Goal: Find specific page/section: Find specific page/section

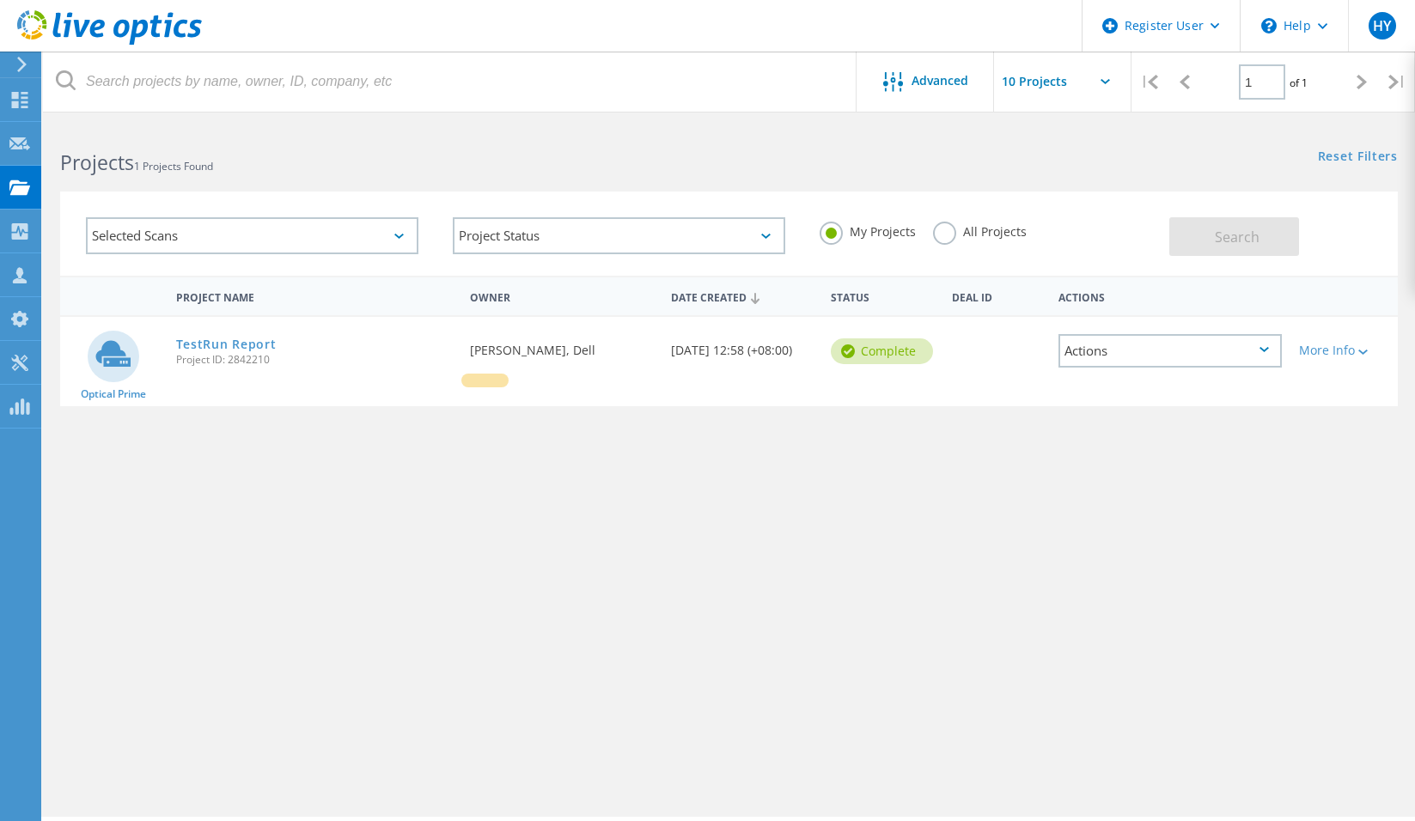
click at [671, 628] on div "Project Name Owner Date Created Status Deal Id Actions Optical Prime TestRun Re…" at bounding box center [728, 499] width 1337 height 447
click at [267, 211] on div "Selected Scans" at bounding box center [252, 235] width 367 height 71
click at [259, 223] on div "Selected Scans" at bounding box center [252, 235] width 332 height 37
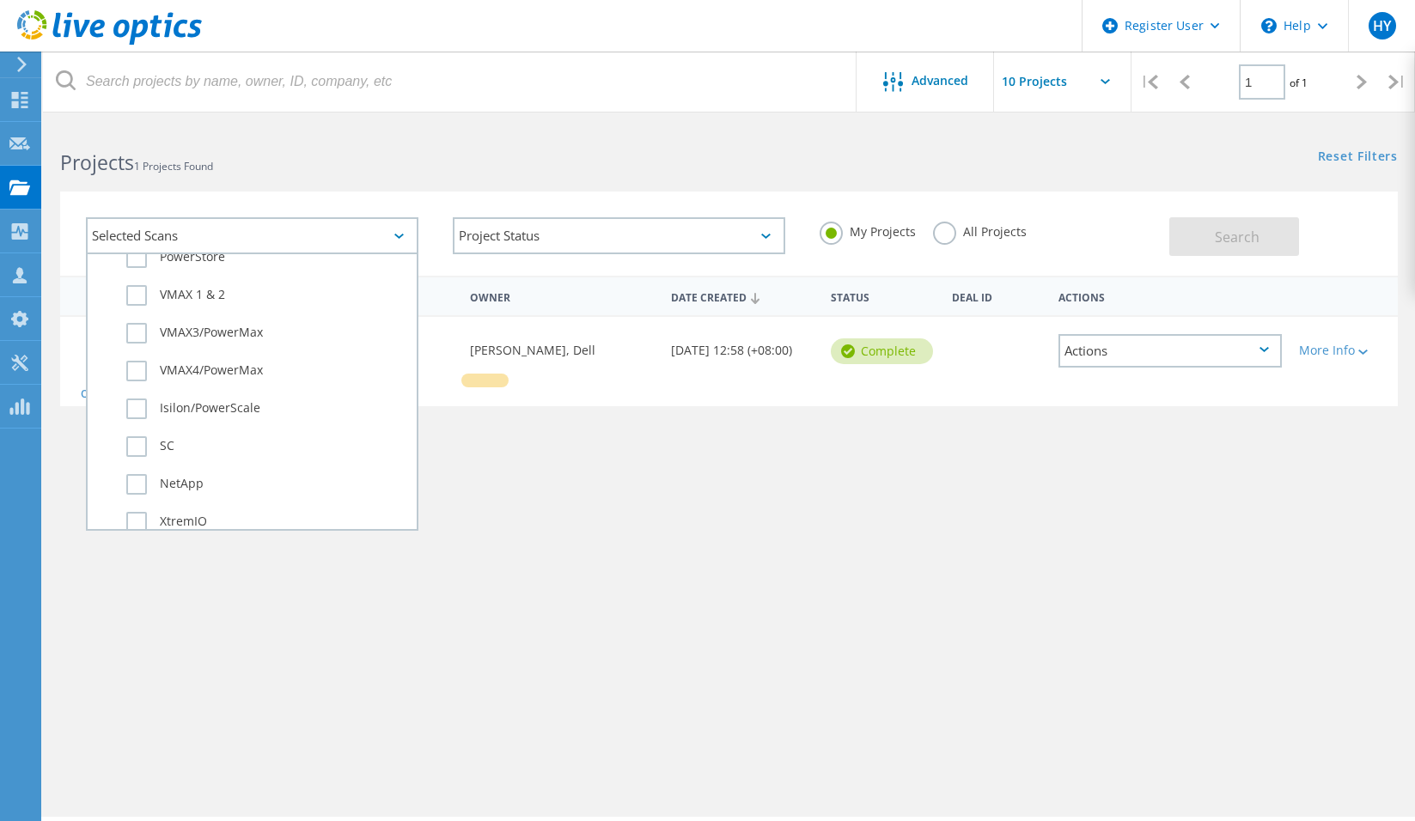
scroll to position [515, 0]
click at [147, 400] on label "Isilon/PowerScale" at bounding box center [267, 399] width 282 height 21
click at [0, 0] on input "Isilon/PowerScale" at bounding box center [0, 0] width 0 height 0
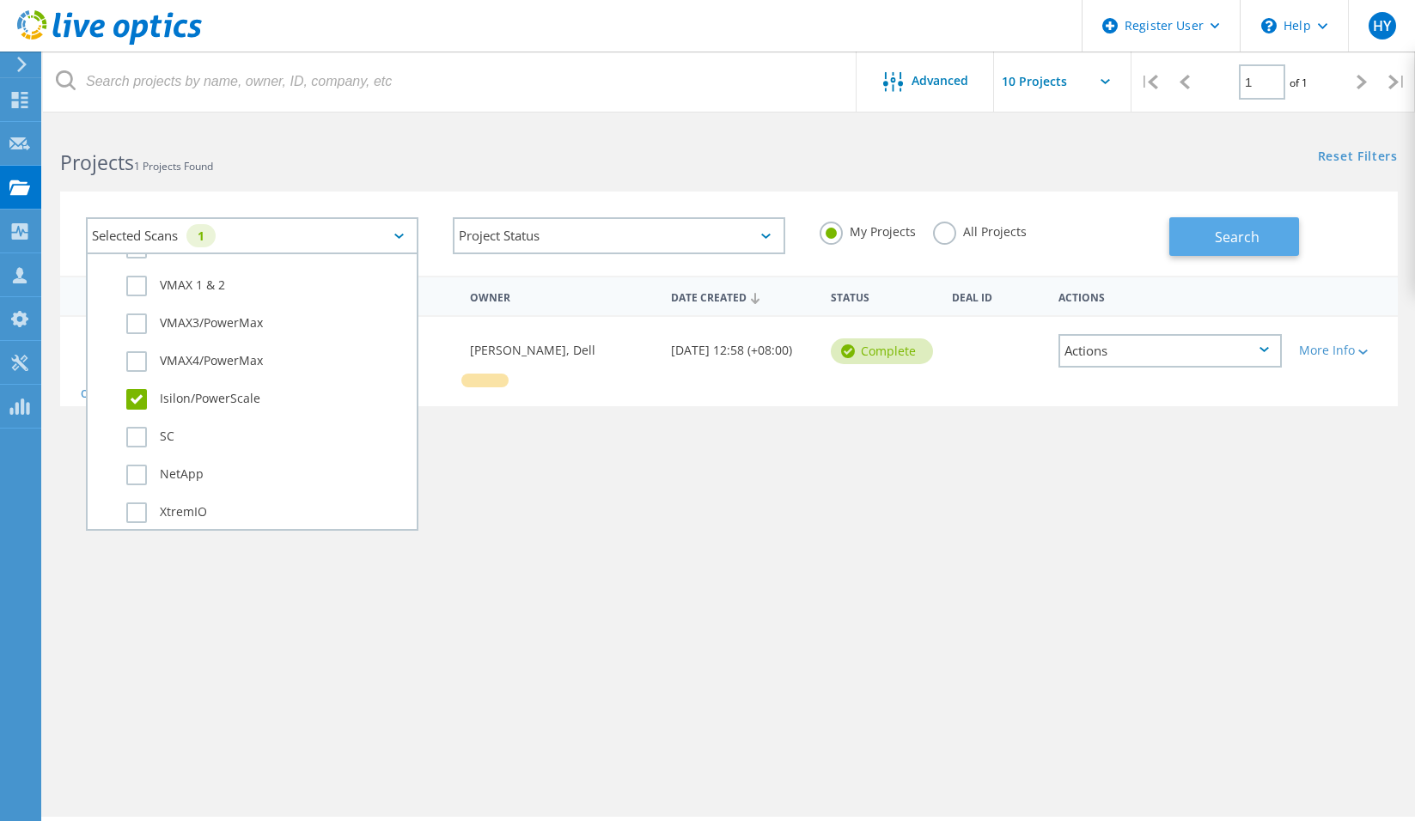
click at [1225, 238] on span "Search" at bounding box center [1236, 237] width 45 height 19
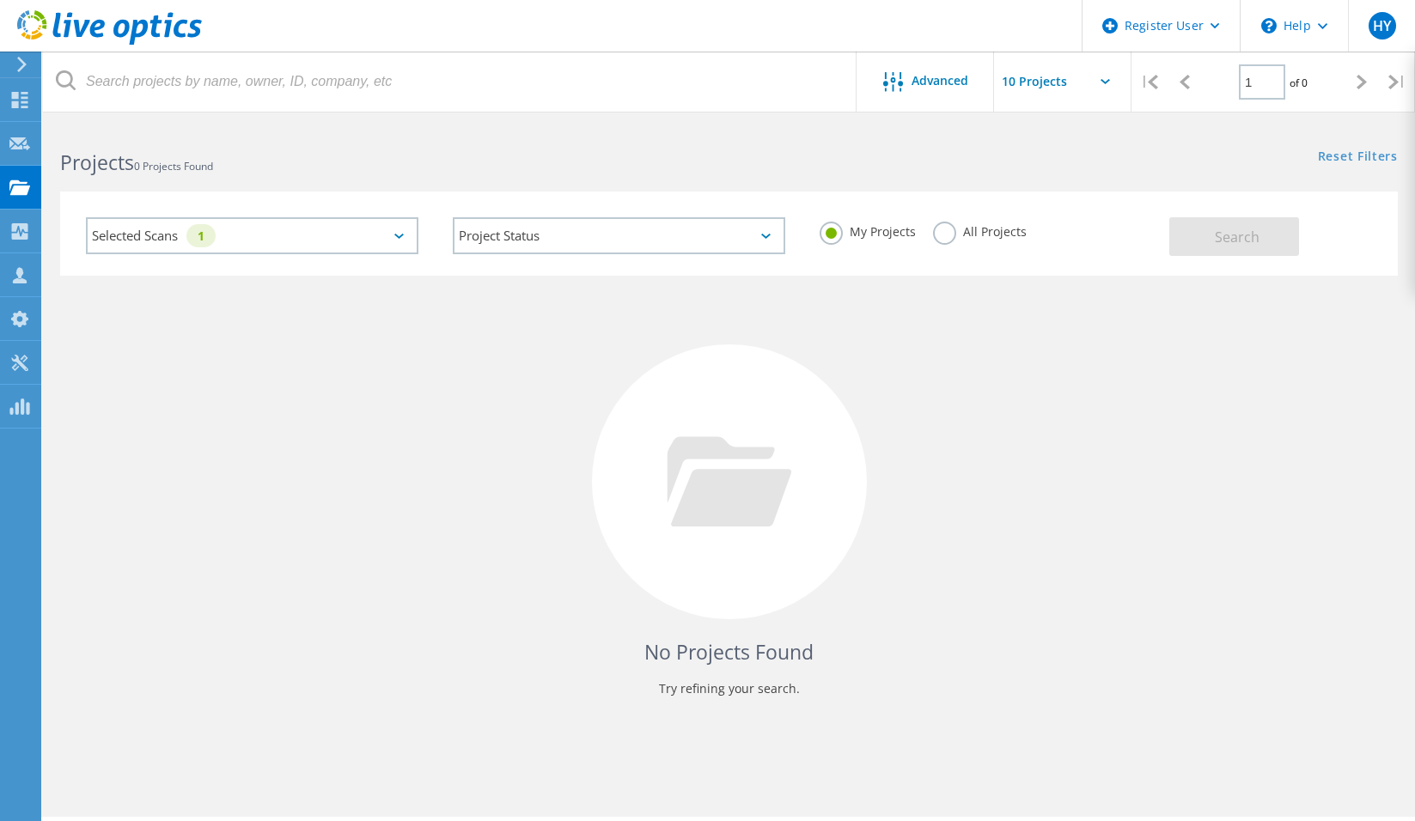
click at [253, 223] on div "Selected Scans 1" at bounding box center [252, 235] width 332 height 37
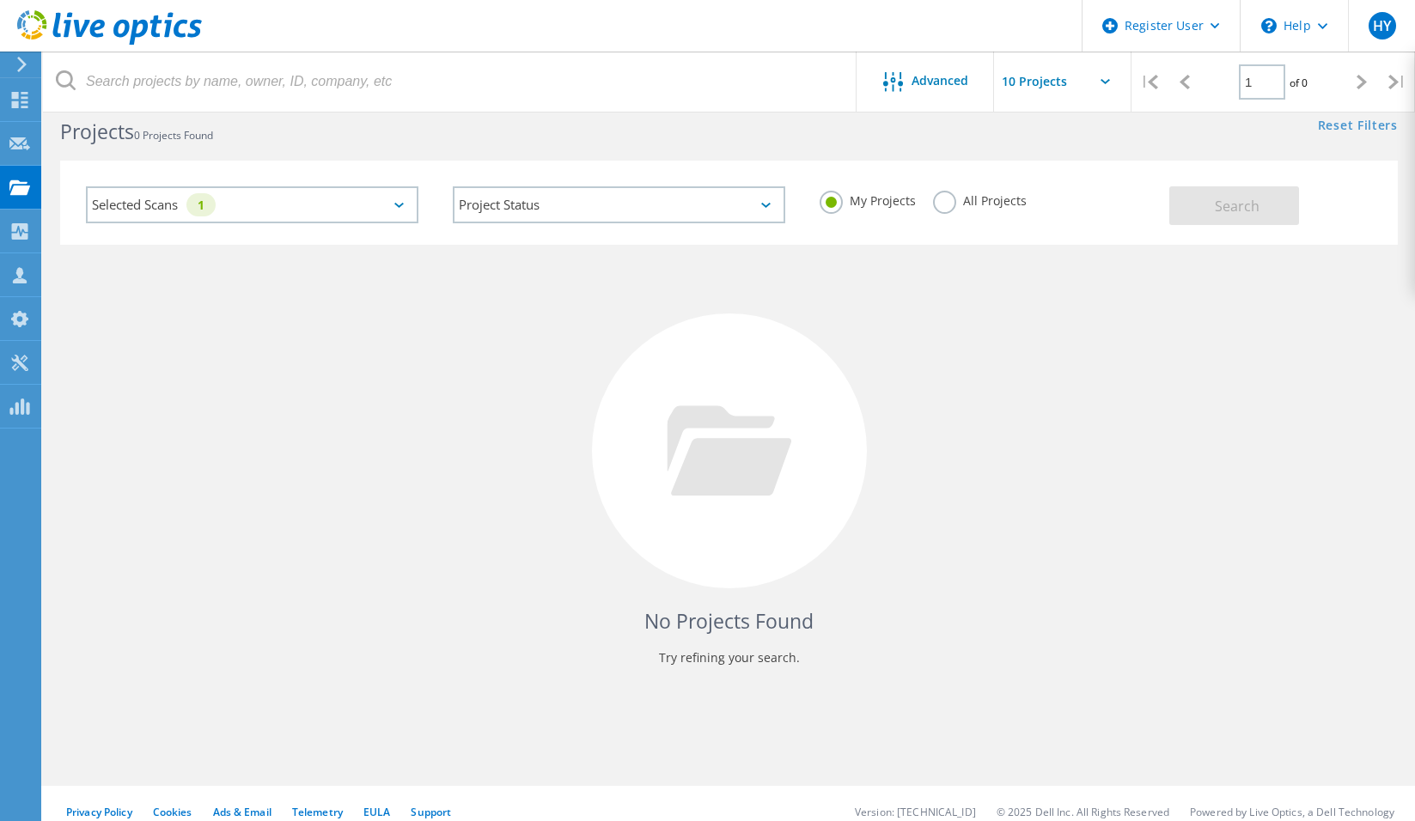
scroll to position [47, 0]
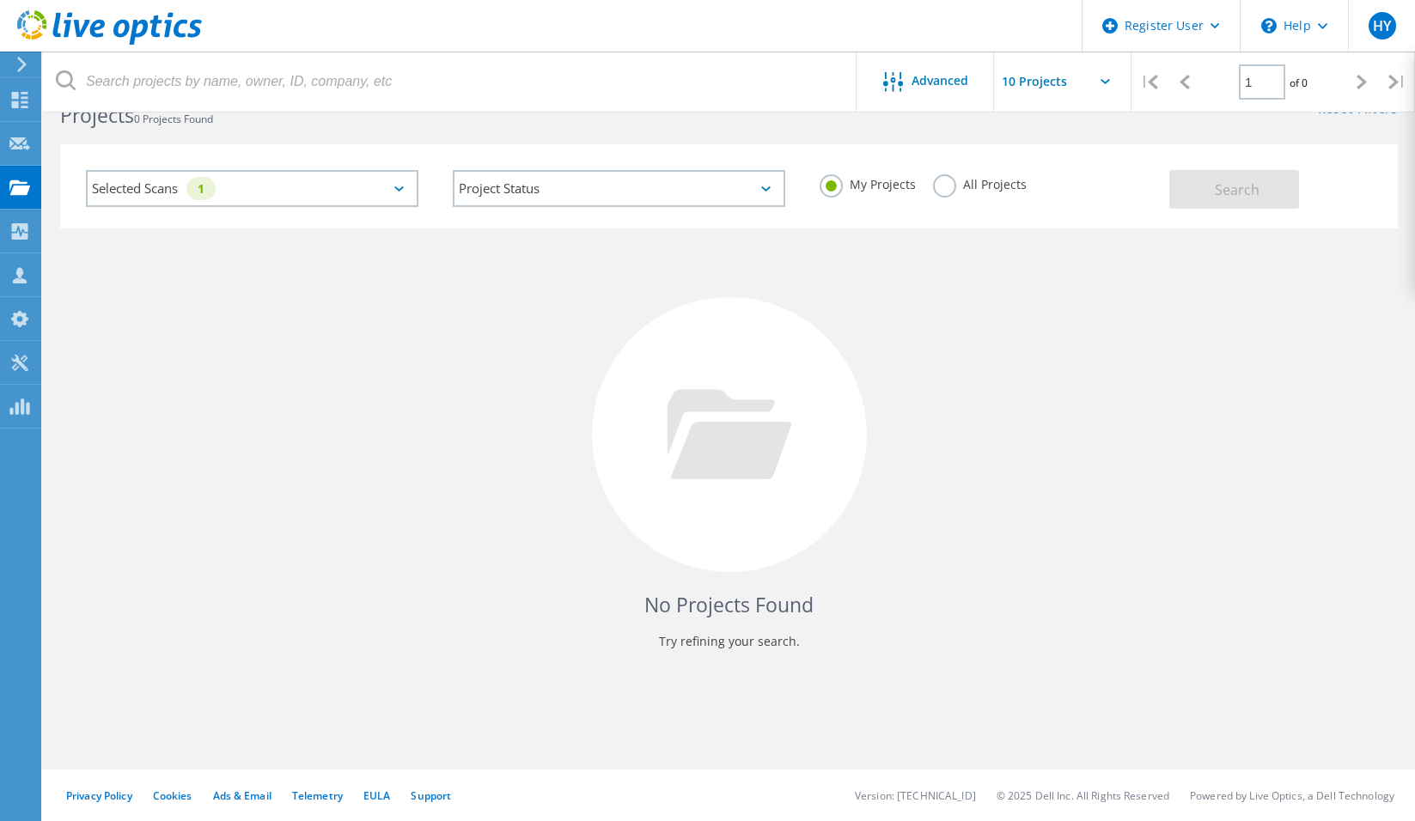
click at [368, 175] on div "Selected Scans 1" at bounding box center [252, 188] width 332 height 37
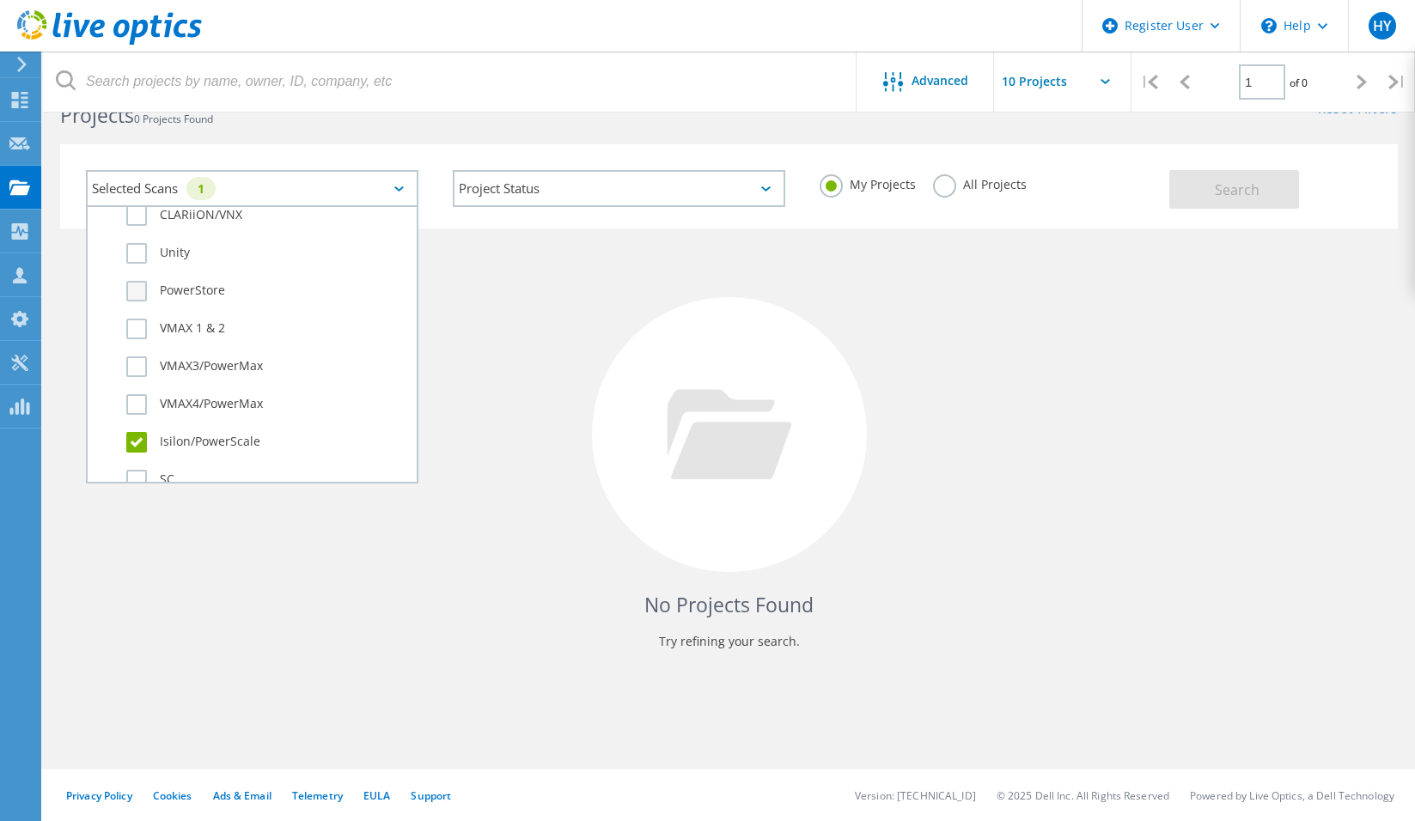
scroll to position [625, 0]
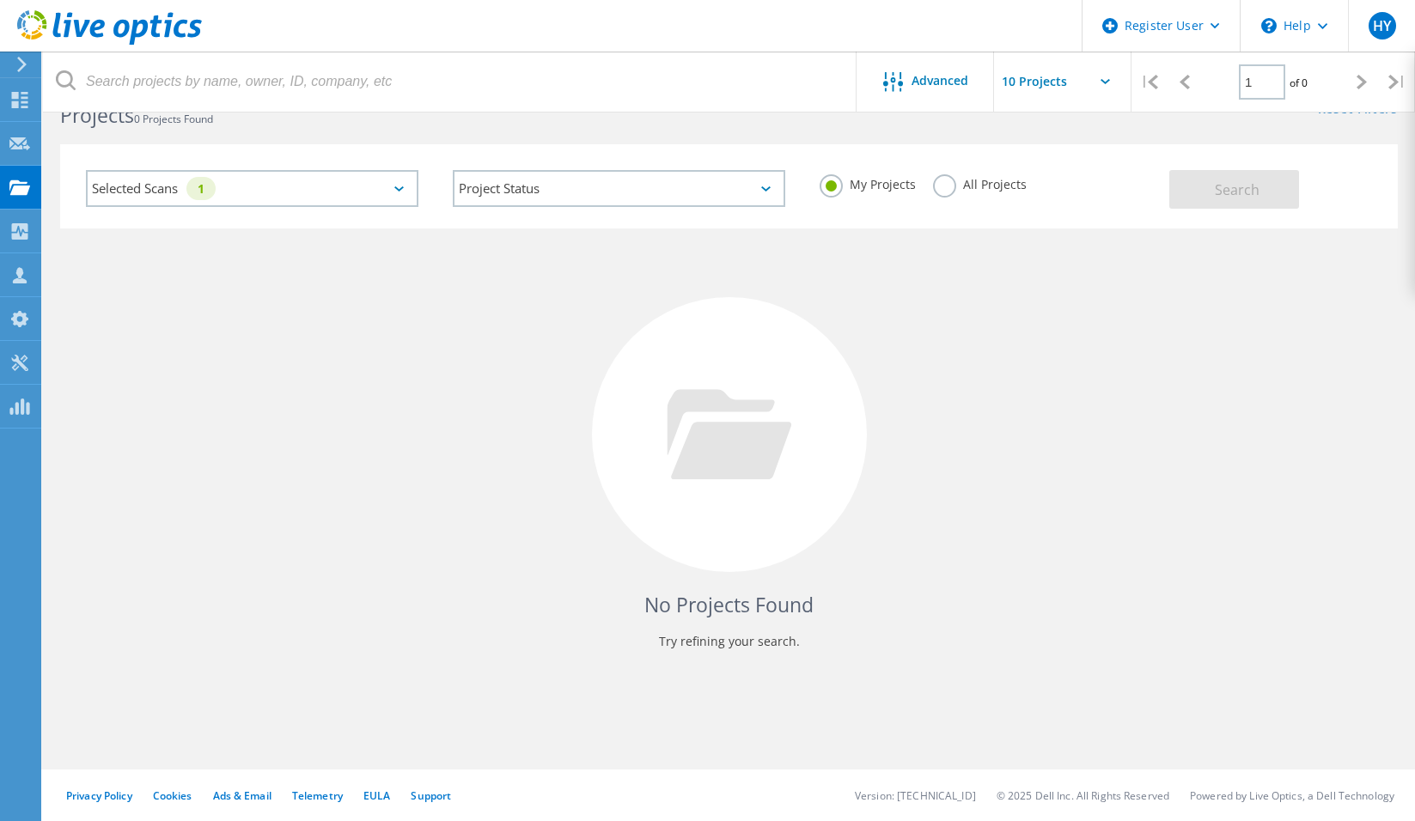
click at [297, 197] on div "Selected Scans 1" at bounding box center [252, 188] width 332 height 37
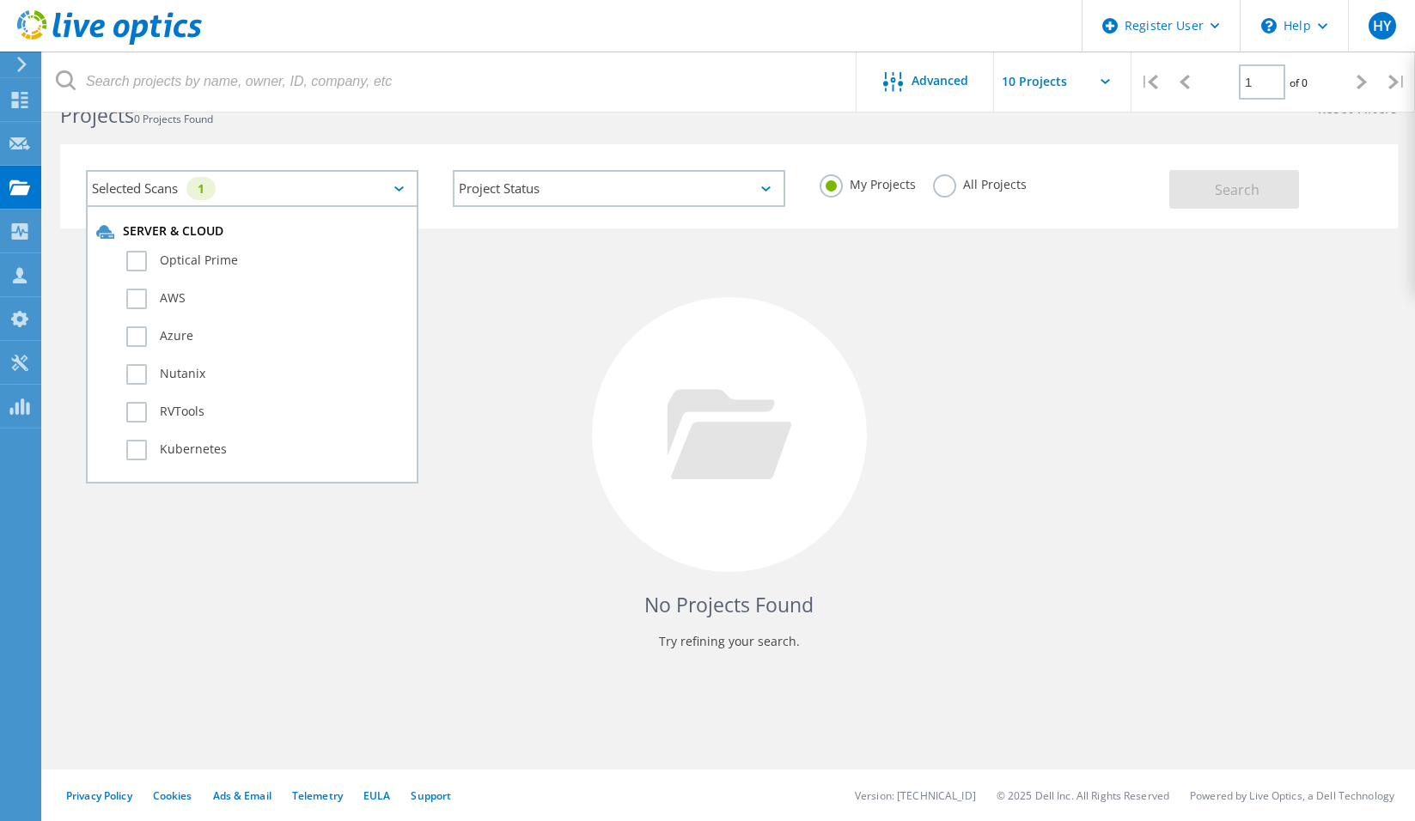
scroll to position [0, 0]
click at [485, 264] on div "No Projects Found Try refining your search." at bounding box center [728, 450] width 1337 height 444
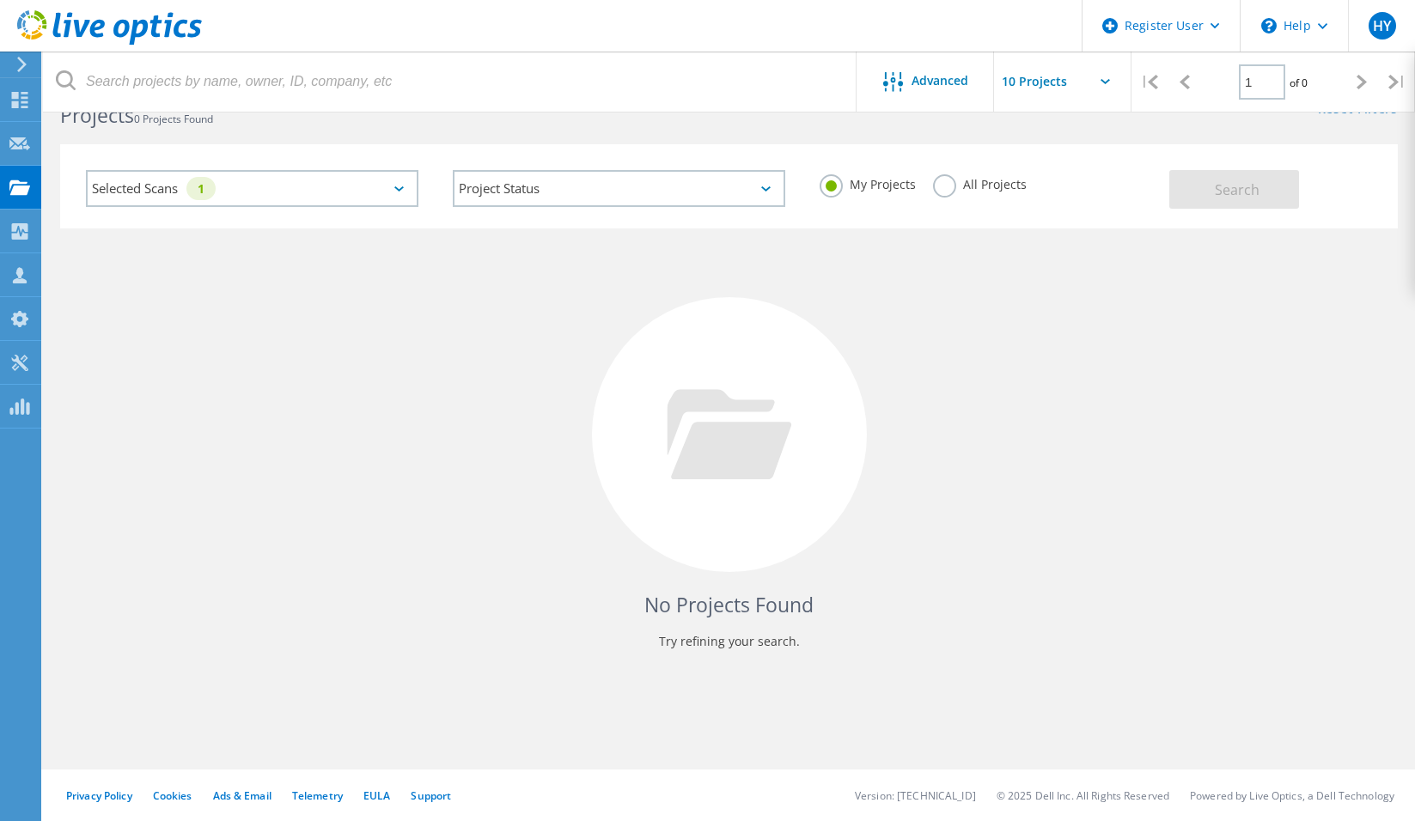
click at [338, 186] on div "Selected Scans 1" at bounding box center [252, 188] width 332 height 37
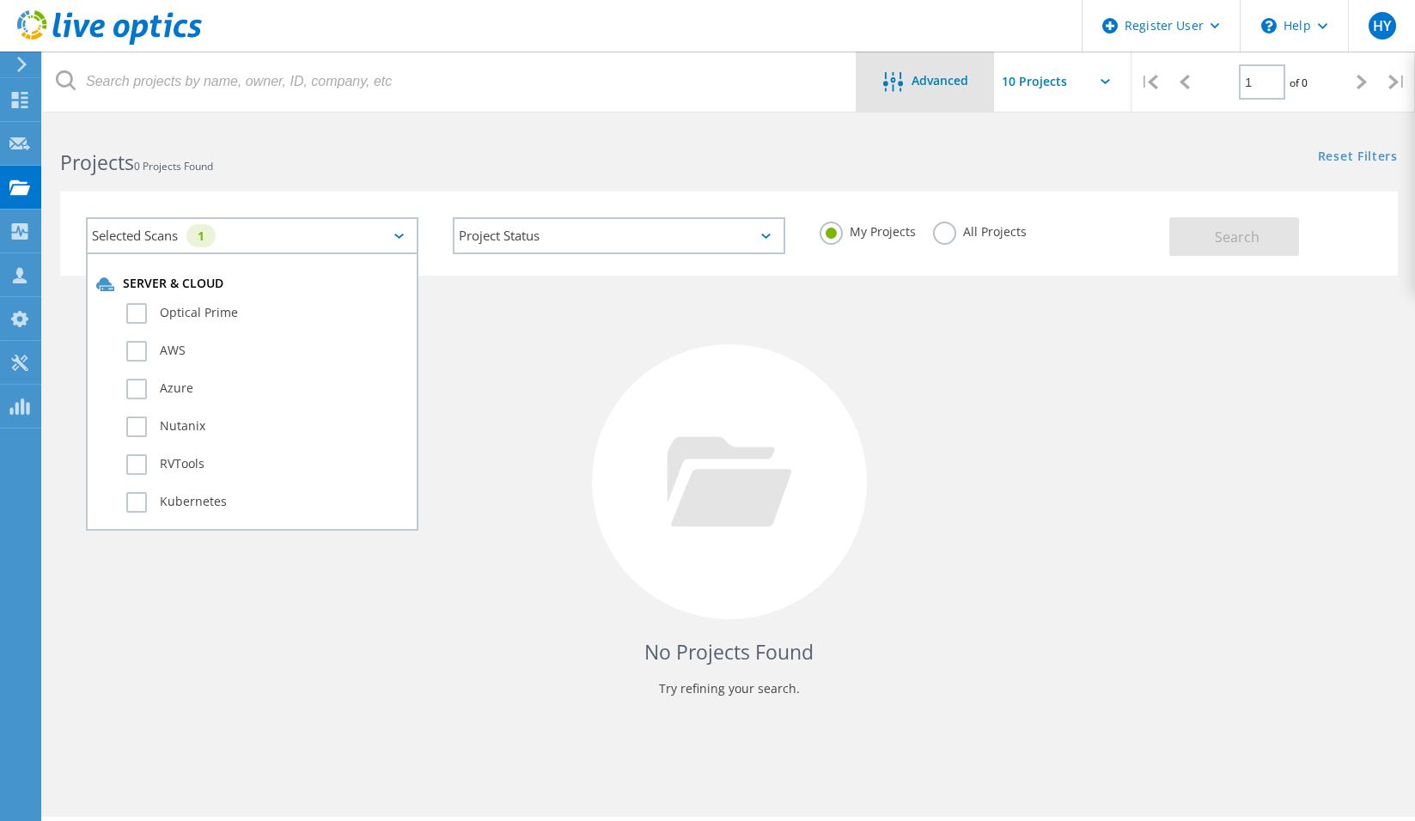
click at [919, 79] on span "Advanced" at bounding box center [939, 81] width 57 height 12
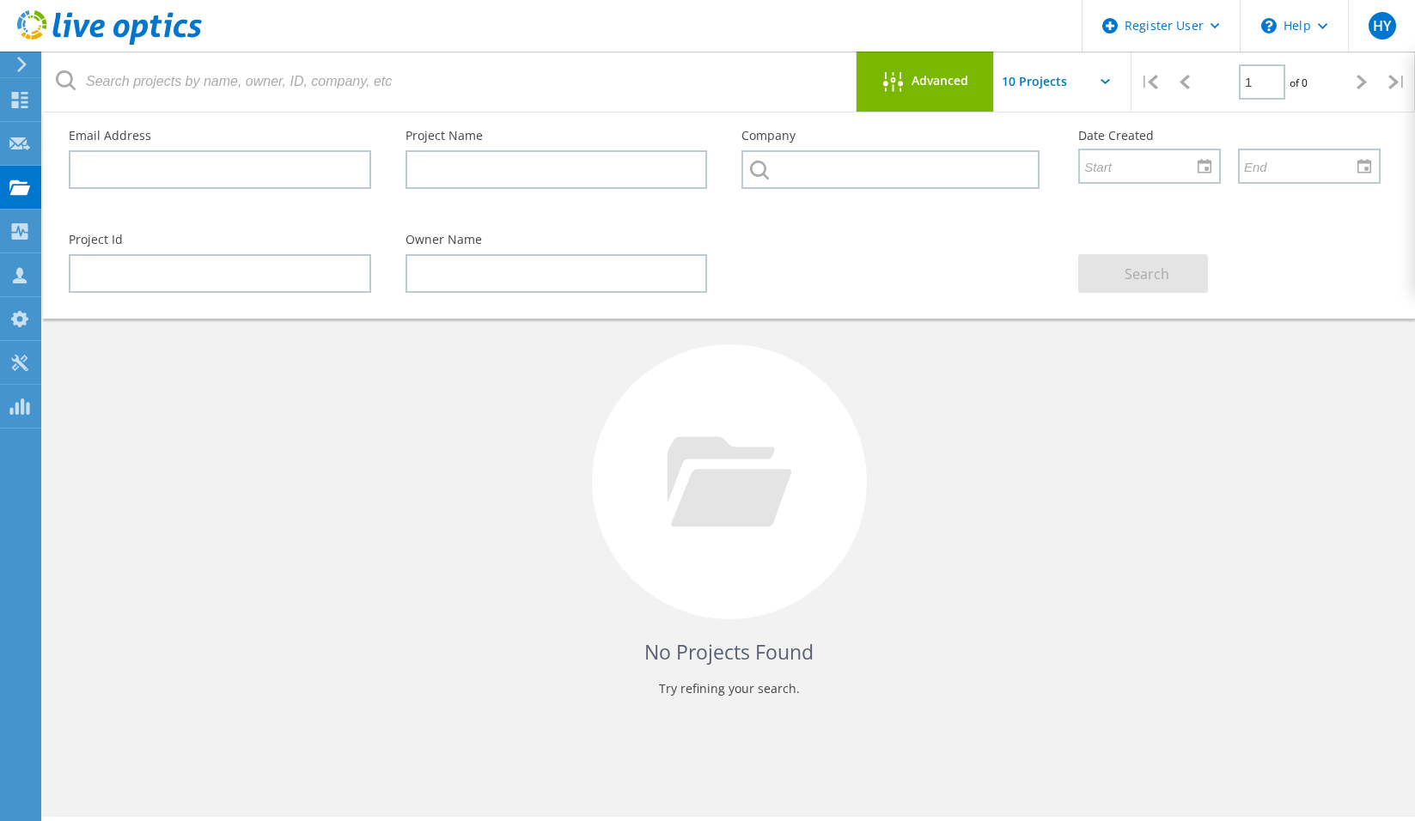
click at [919, 79] on span "Advanced" at bounding box center [939, 81] width 57 height 12
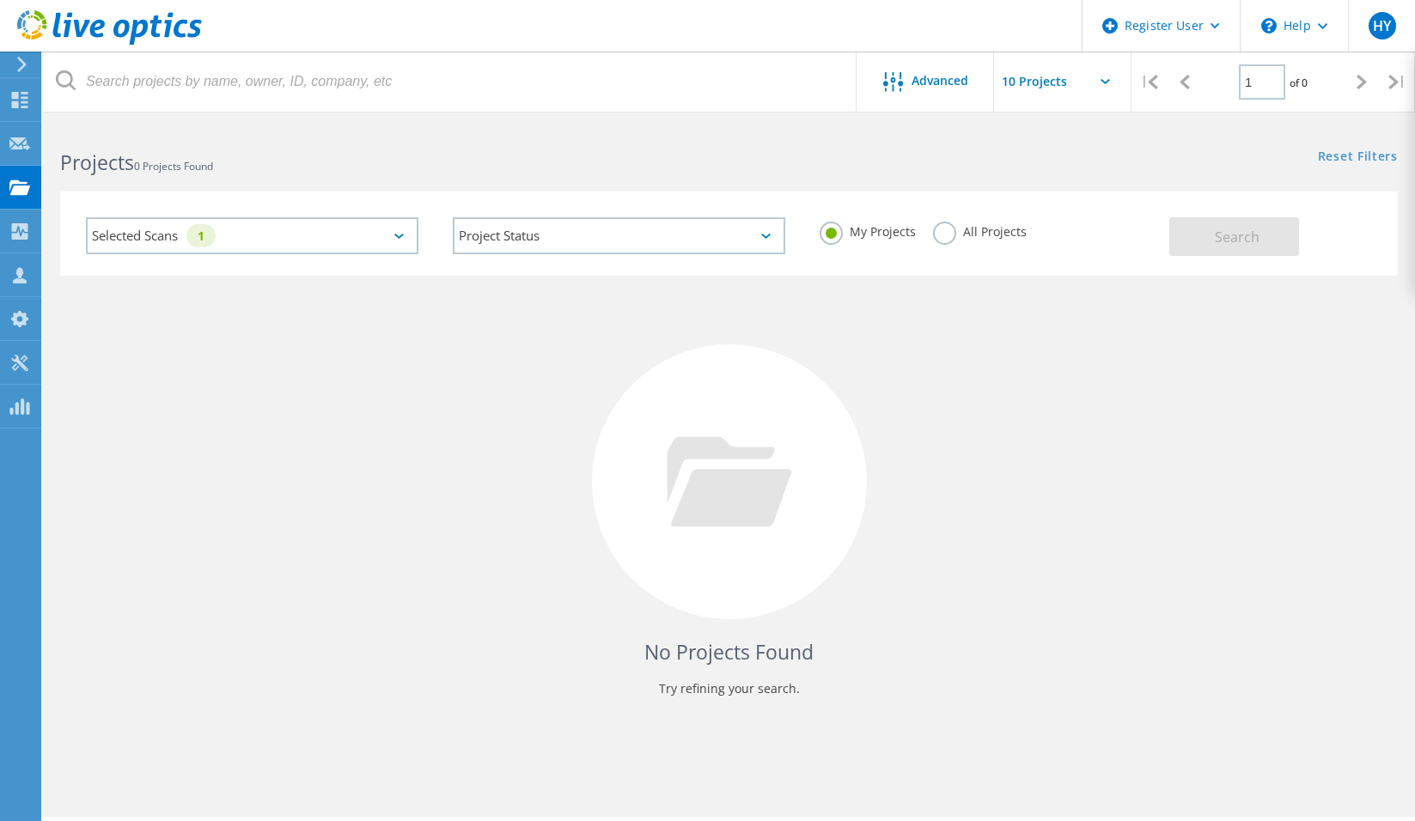
click at [556, 378] on div "No Projects Found Try refining your search." at bounding box center [728, 498] width 1337 height 444
click at [237, 234] on div "Selected Scans 1" at bounding box center [252, 235] width 332 height 37
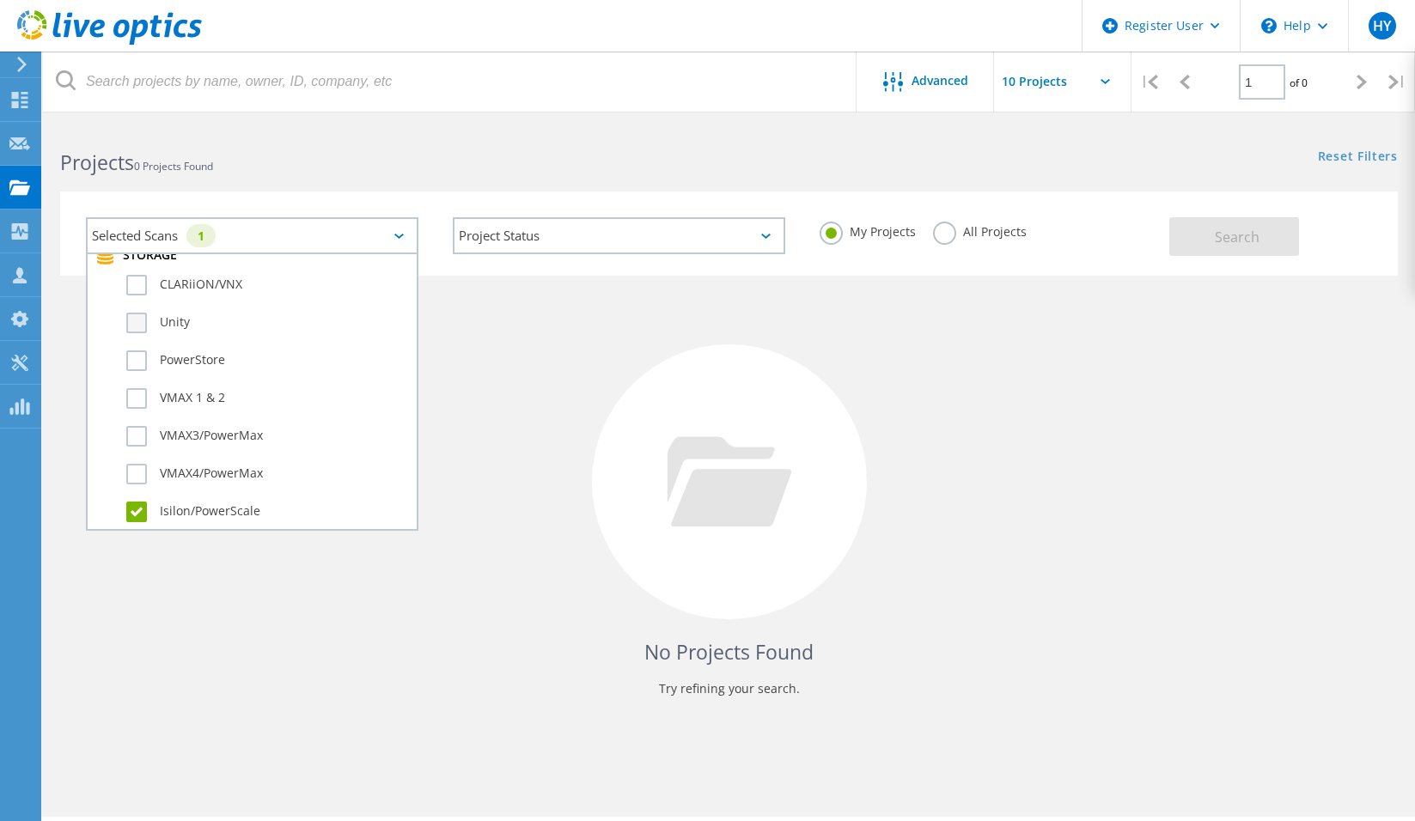
scroll to position [429, 0]
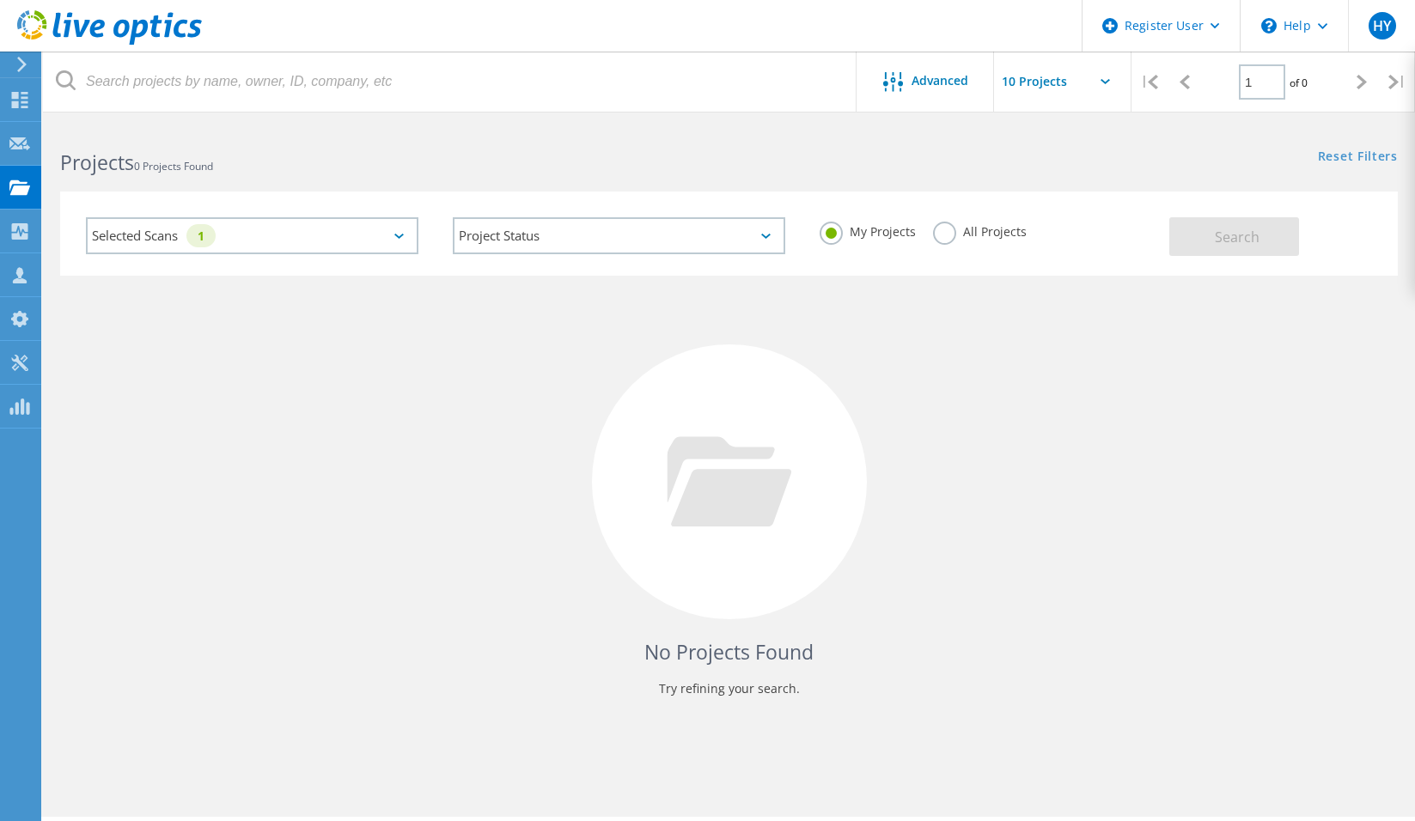
click at [318, 241] on div "Selected Scans 1" at bounding box center [252, 235] width 332 height 37
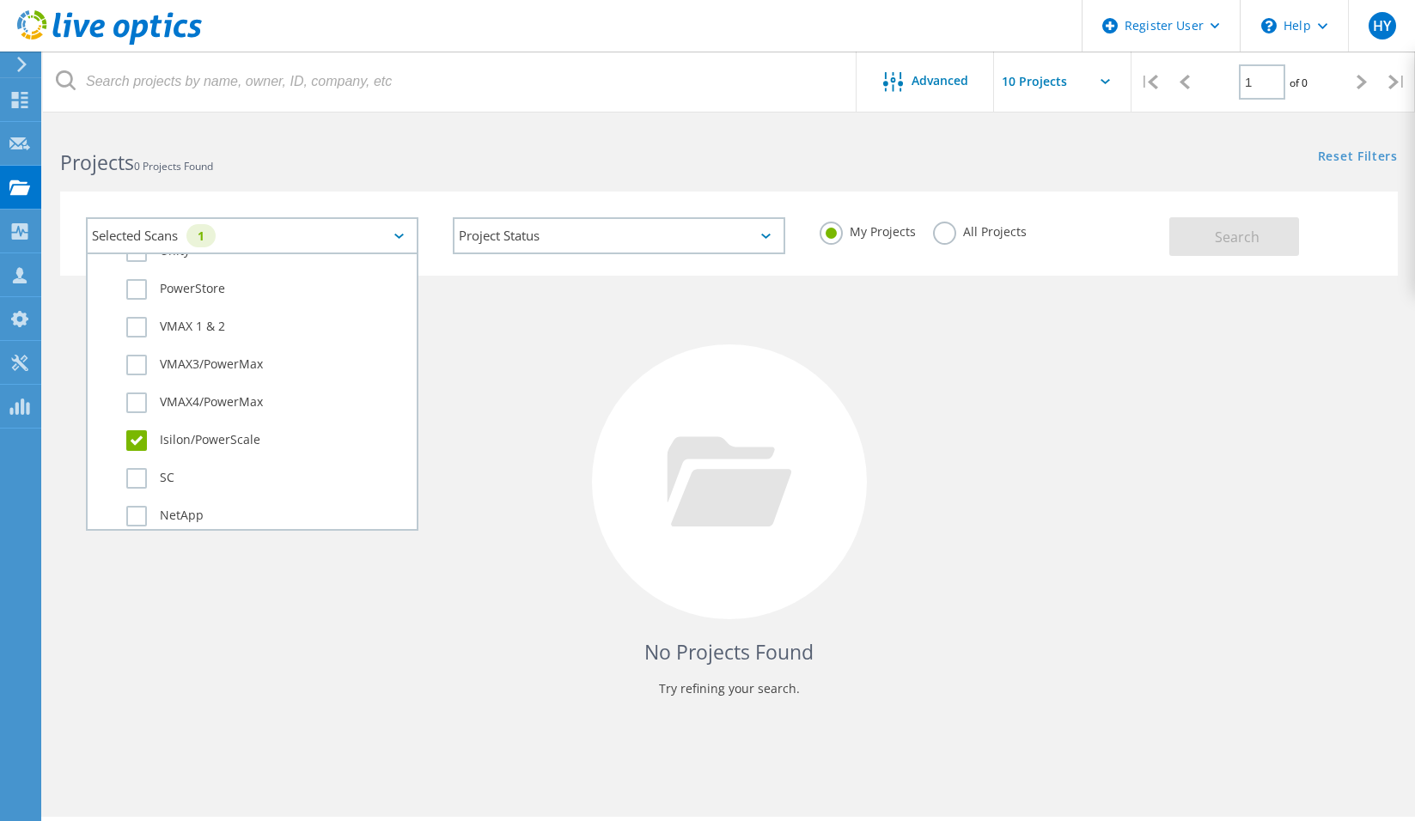
scroll to position [515, 0]
click at [946, 360] on div "No Projects Found Try refining your search." at bounding box center [728, 498] width 1337 height 444
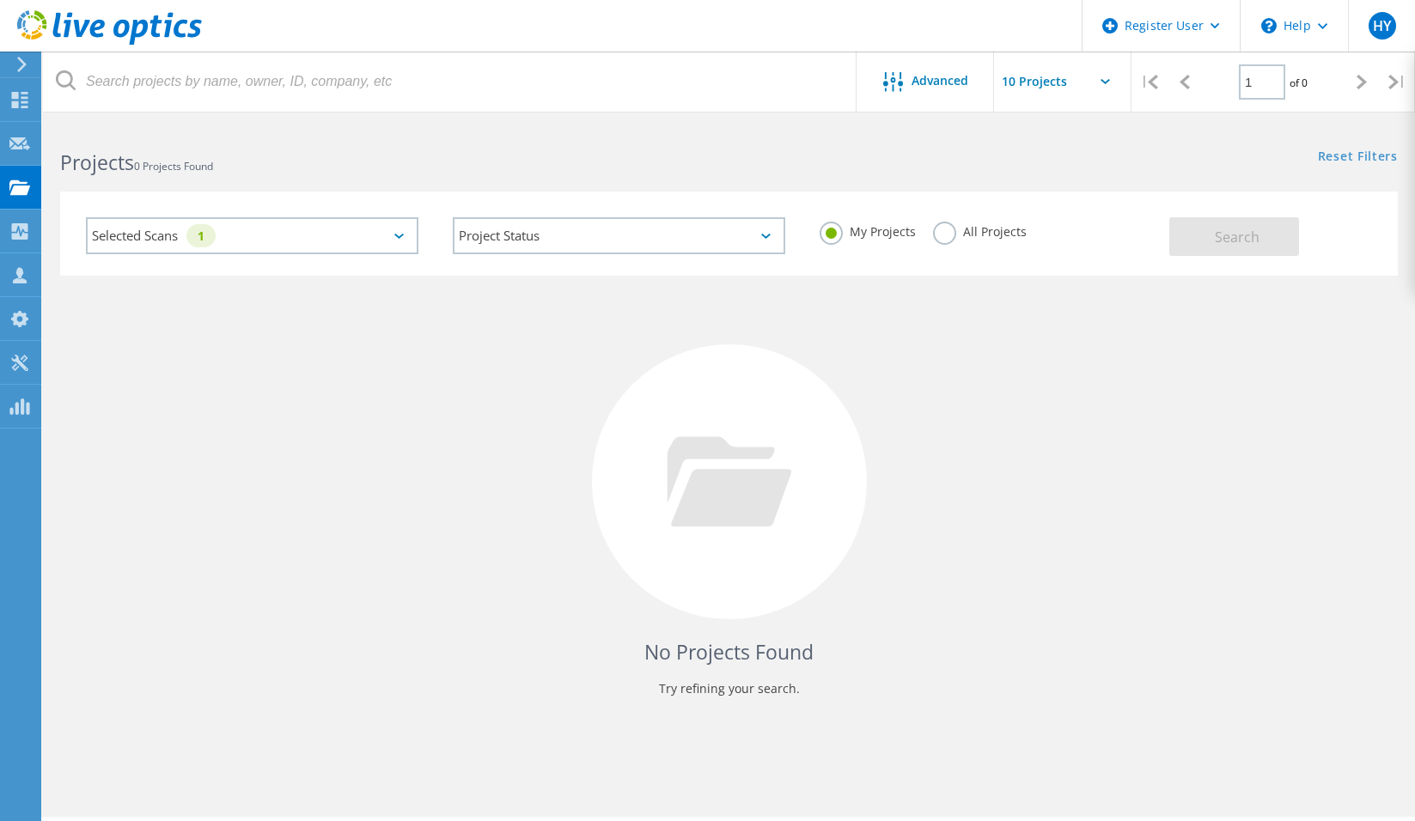
click at [960, 236] on label "All Projects" at bounding box center [980, 230] width 94 height 16
click at [0, 0] on input "All Projects" at bounding box center [0, 0] width 0 height 0
click at [1196, 229] on button "Search" at bounding box center [1234, 236] width 130 height 39
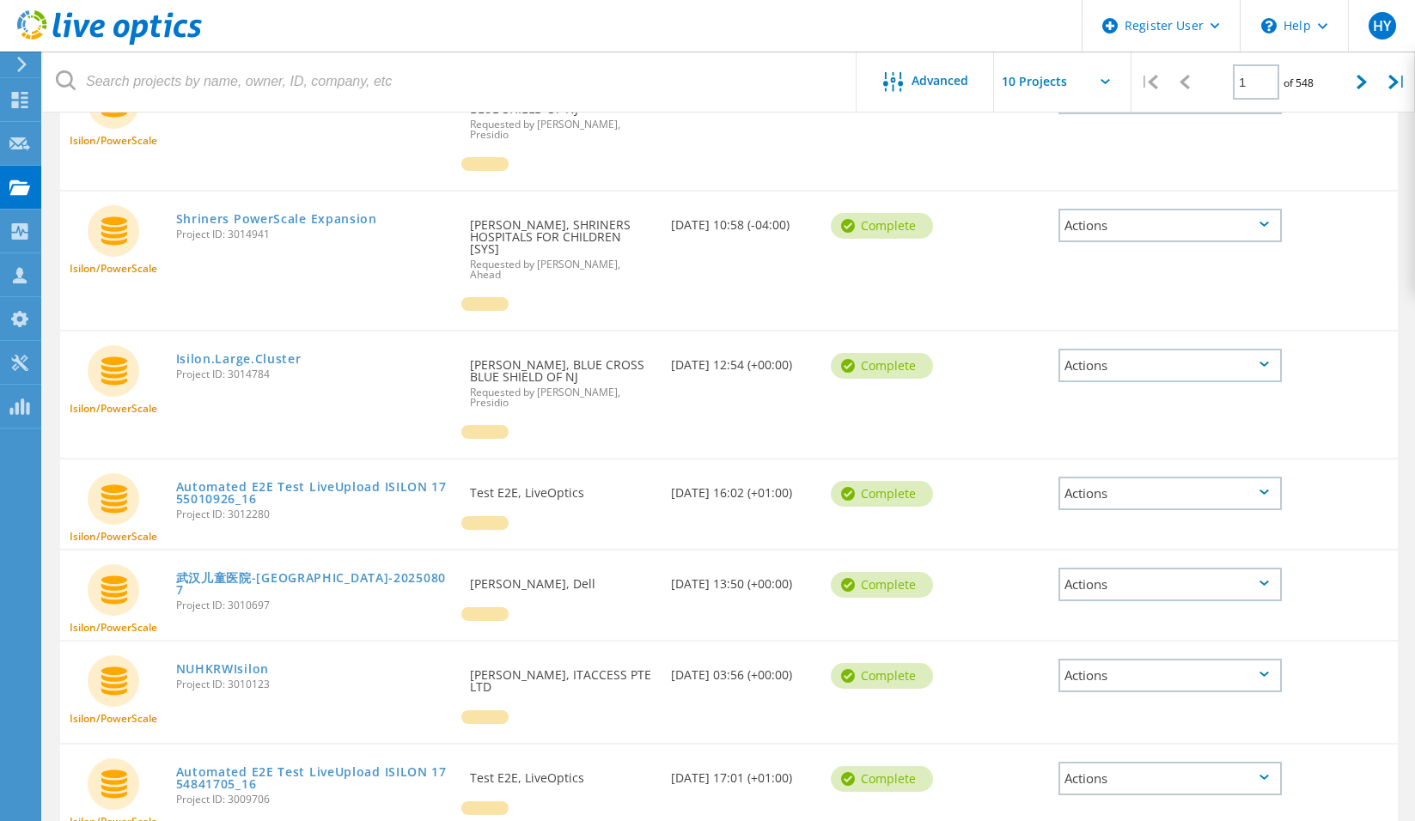
scroll to position [0, 0]
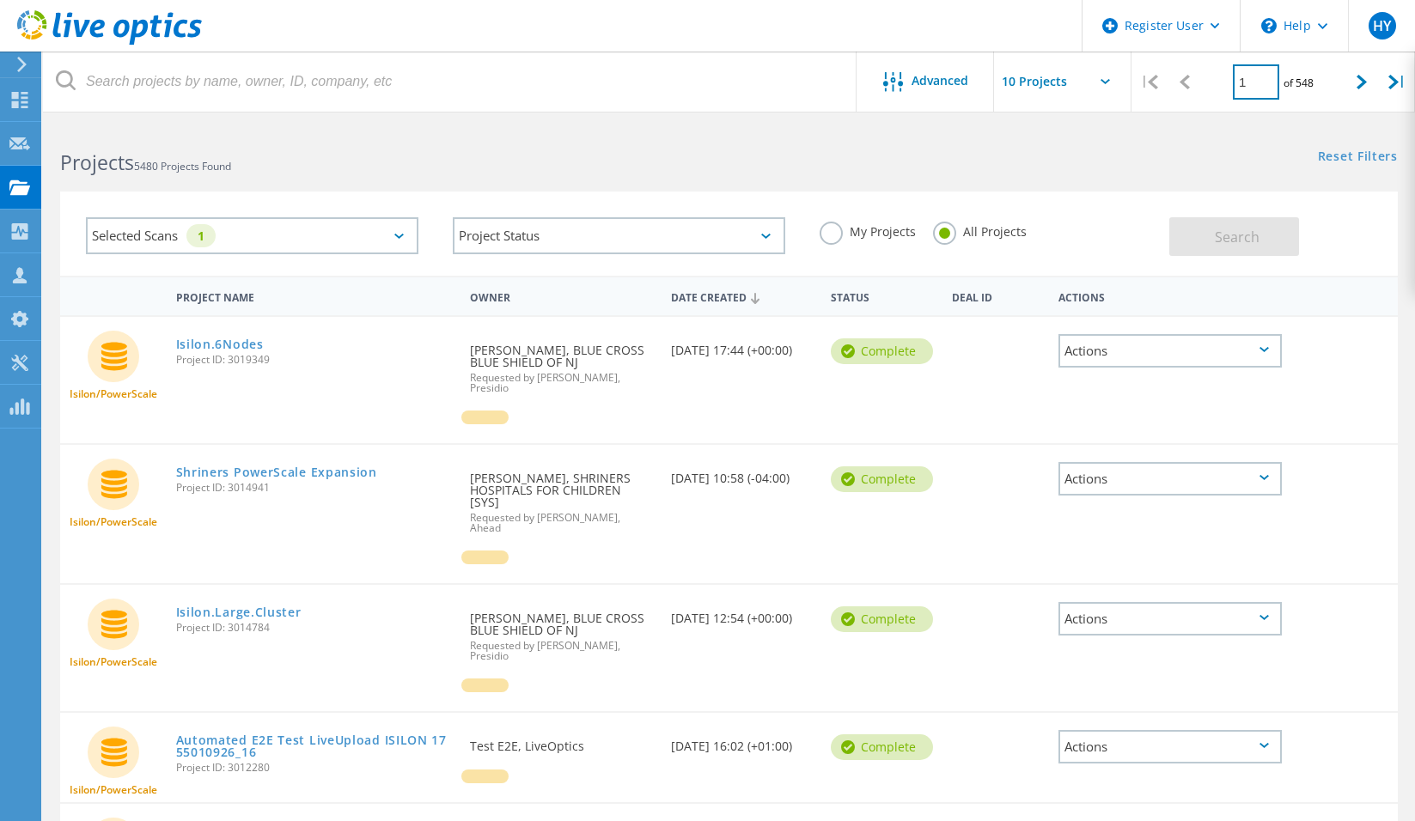
drag, startPoint x: 1259, startPoint y: 88, endPoint x: 1155, endPoint y: 90, distance: 103.9
click at [1155, 90] on div "| 1 of 548 |" at bounding box center [1272, 82] width 283 height 61
click at [1245, 88] on input "1" at bounding box center [1256, 81] width 46 height 35
type input "8"
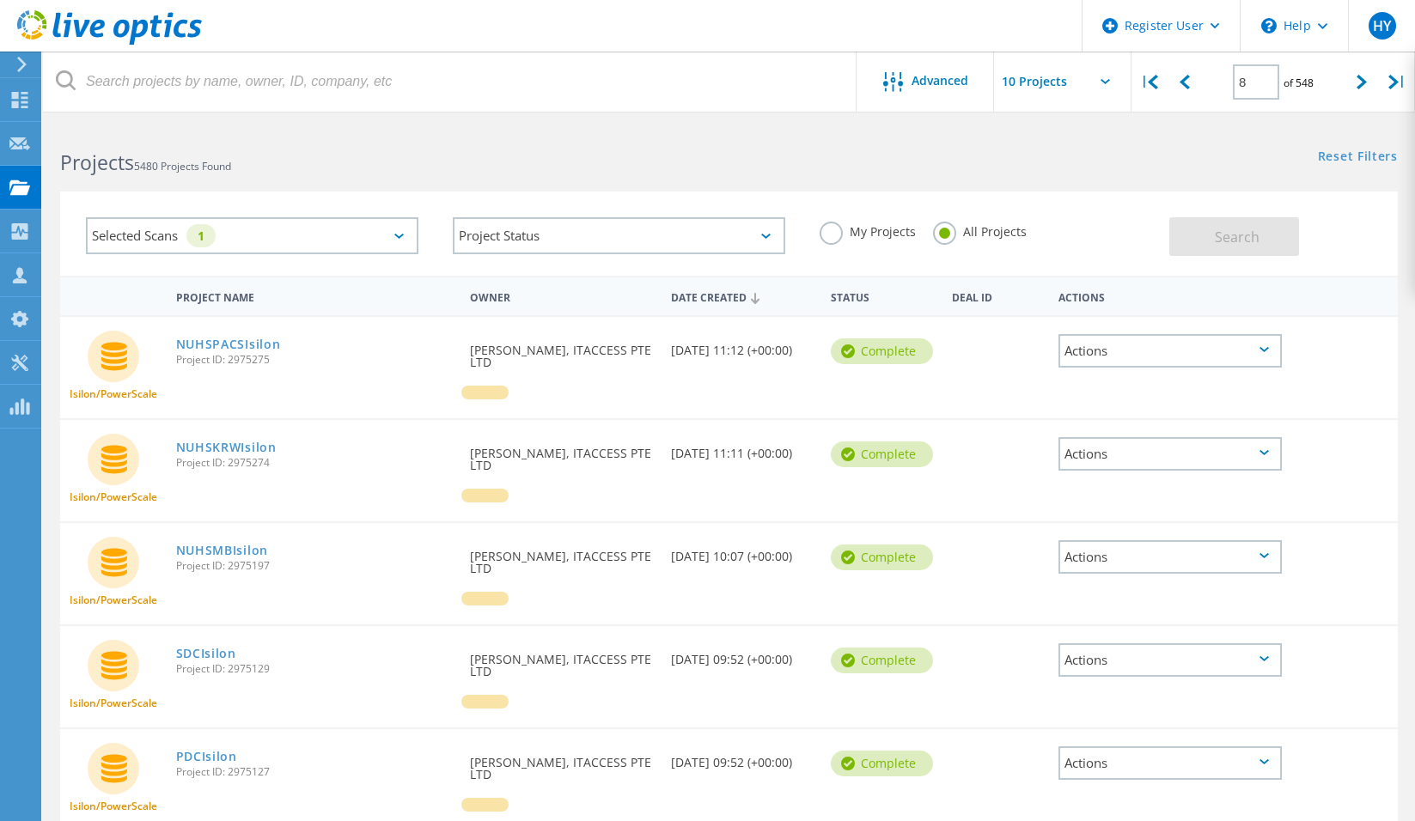
click at [1164, 182] on div "Selected Scans 1 Project Status In Progress Complete Published Anonymous Archiv…" at bounding box center [729, 223] width 1372 height 106
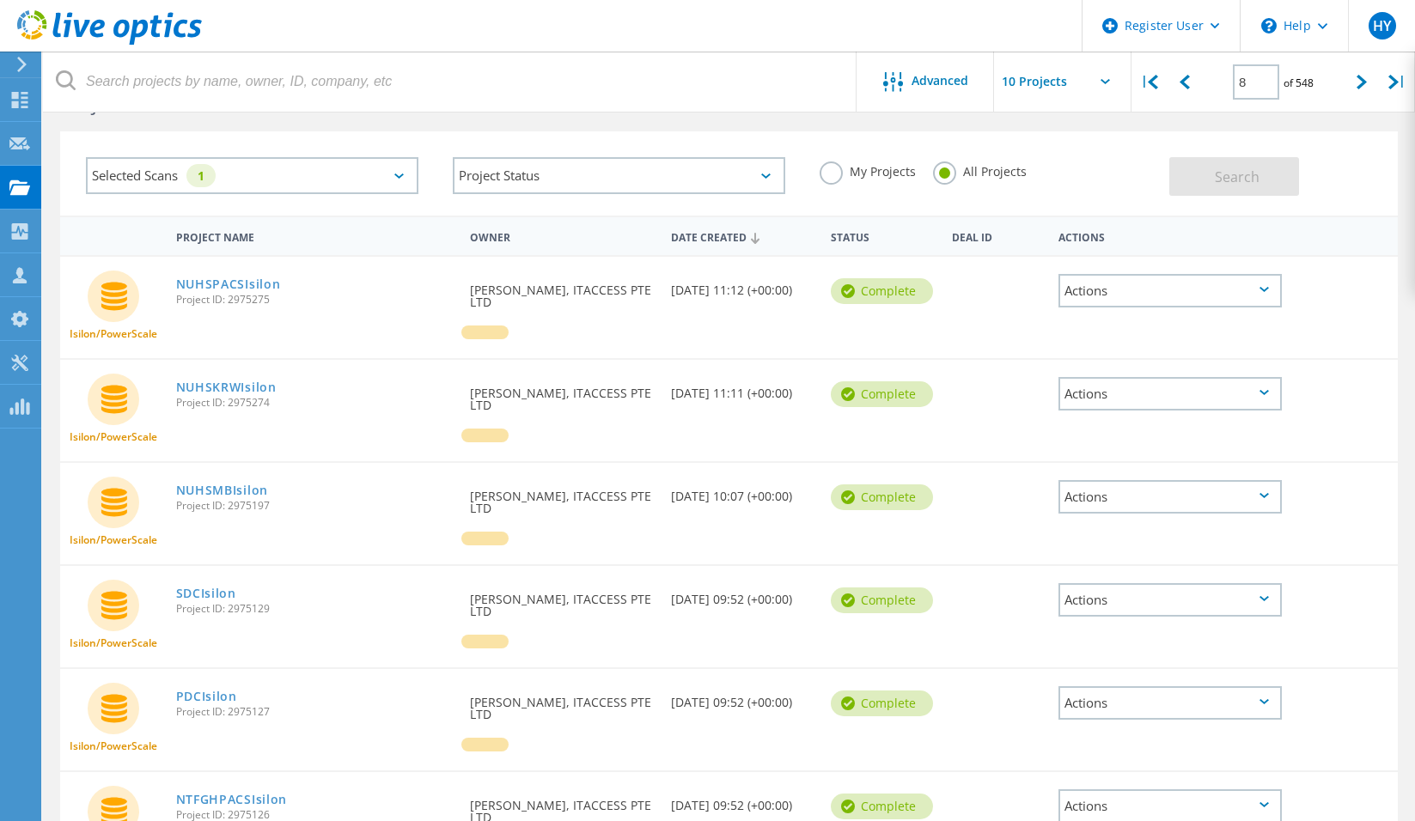
scroll to position [44, 0]
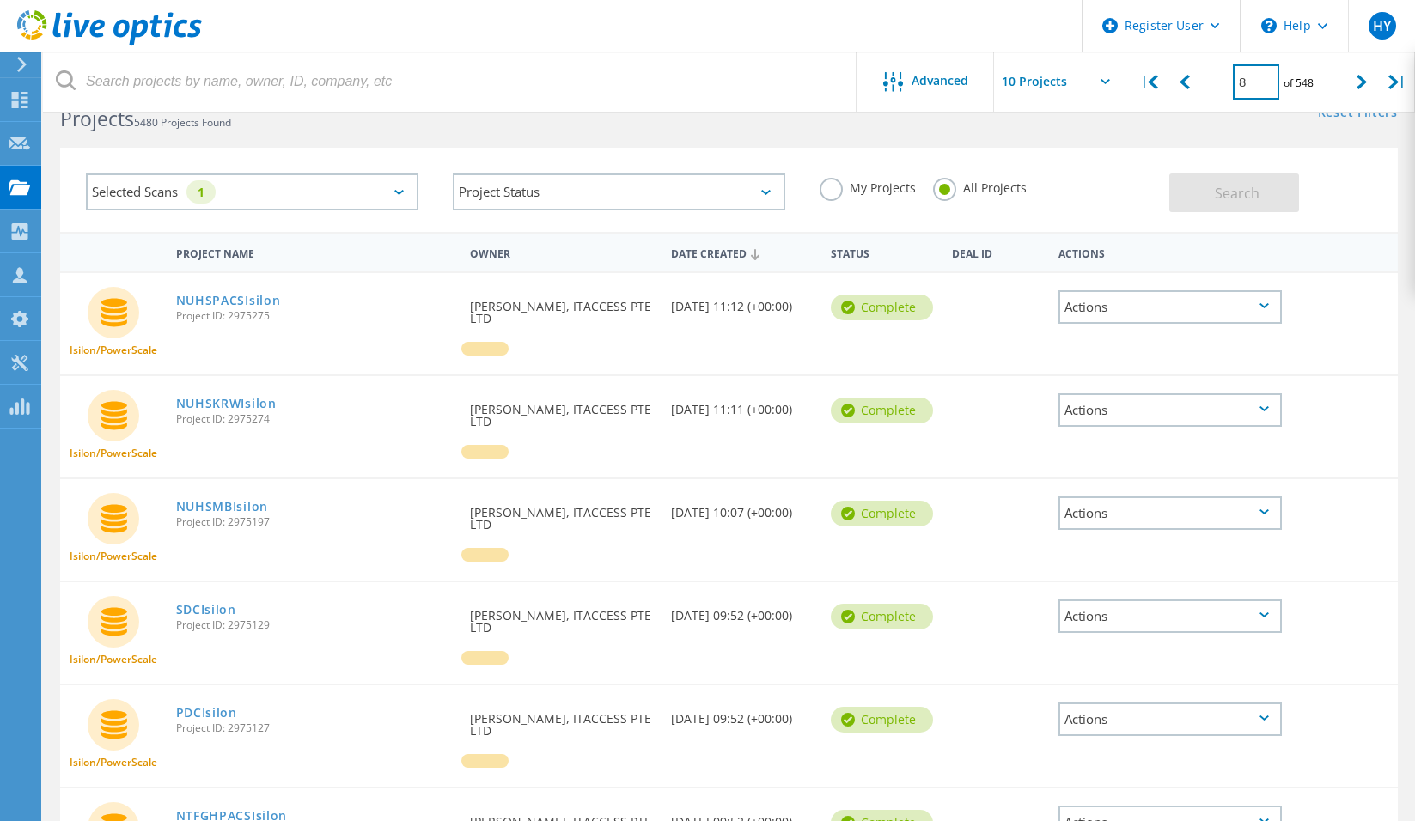
drag, startPoint x: 1271, startPoint y: 82, endPoint x: 1239, endPoint y: 85, distance: 32.8
click at [1239, 85] on input "8" at bounding box center [1256, 81] width 46 height 35
type input "16"
